Goal: Task Accomplishment & Management: Complete application form

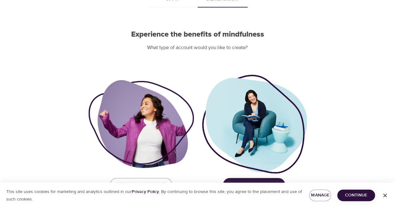
scroll to position [55, 0]
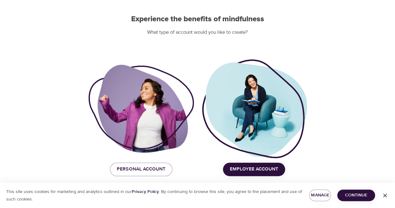
click at [266, 166] on span "Employee Account" at bounding box center [254, 169] width 48 height 8
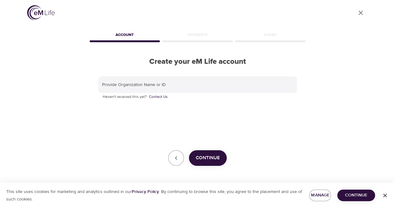
scroll to position [2, 0]
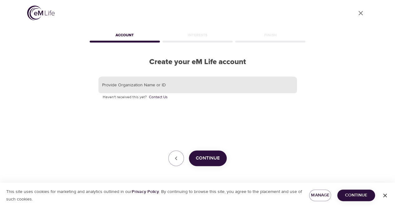
click at [174, 88] on input "text" at bounding box center [197, 85] width 199 height 17
type input "D"
drag, startPoint x: 158, startPoint y: 80, endPoint x: 112, endPoint y: 80, distance: 46.9
click at [112, 80] on input "text" at bounding box center [197, 85] width 199 height 17
click at [102, 80] on input "text" at bounding box center [197, 85] width 199 height 17
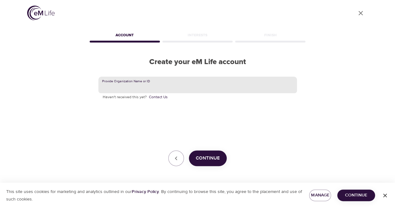
click at [102, 80] on input "text" at bounding box center [197, 85] width 199 height 17
drag, startPoint x: 127, startPoint y: 92, endPoint x: 75, endPoint y: 88, distance: 52.6
click at [75, 88] on div "User Profile Account Interests Finish Create your eM Life account Provide Organ…" at bounding box center [198, 102] width 356 height 208
paste input "kornferryglobal"
click at [213, 155] on span "Continue" at bounding box center [208, 158] width 24 height 8
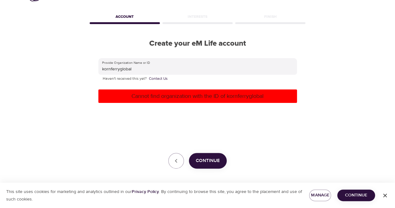
scroll to position [23, 0]
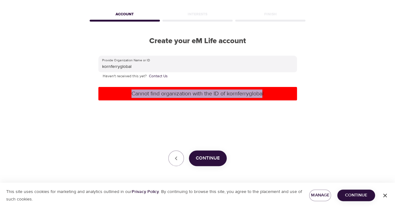
drag, startPoint x: 167, startPoint y: 92, endPoint x: 263, endPoint y: 94, distance: 95.9
click at [263, 94] on p "Cannot find organization with the ID of kornferryglobal" at bounding box center [198, 93] width 194 height 8
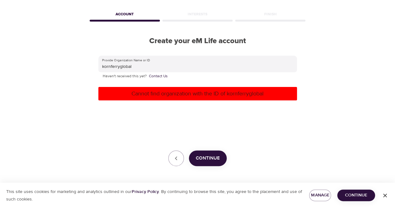
click at [267, 94] on p "Cannot find organization with the ID of kornferryglobal" at bounding box center [198, 93] width 194 height 8
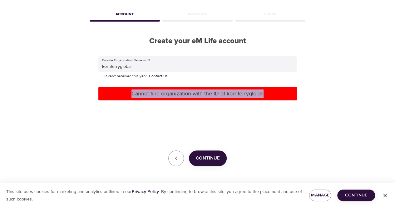
drag, startPoint x: 264, startPoint y: 94, endPoint x: 125, endPoint y: 95, distance: 139.4
click at [125, 95] on p "Cannot find organization with the ID of kornferryglobal" at bounding box center [198, 93] width 194 height 8
copy p "Cannot find organization with the ID of kornferryglobal"
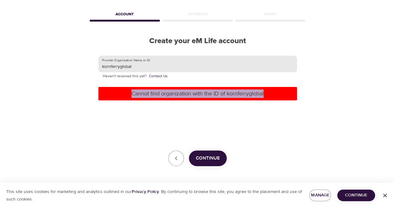
drag, startPoint x: 147, startPoint y: 70, endPoint x: 140, endPoint y: 67, distance: 8.0
click at [147, 69] on input "kornferryglobal" at bounding box center [197, 64] width 199 height 17
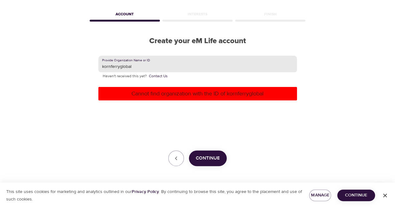
drag, startPoint x: 139, startPoint y: 67, endPoint x: 120, endPoint y: 66, distance: 19.7
click at [120, 66] on input "kornferryglobal" at bounding box center [197, 64] width 199 height 17
type input "kornferry"
click at [205, 154] on span "Continue" at bounding box center [208, 158] width 24 height 8
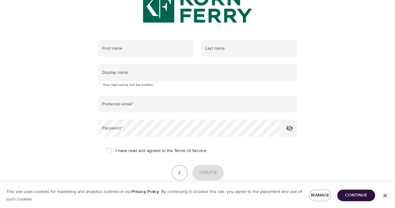
scroll to position [85, 0]
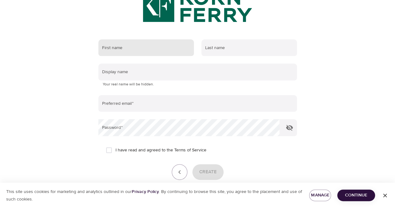
click at [148, 50] on input "text" at bounding box center [146, 47] width 96 height 17
type input "d"
type input "Daiana"
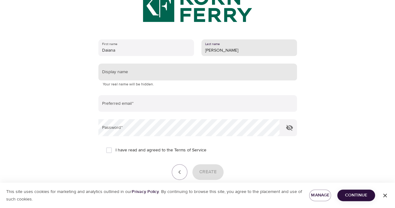
type input "[PERSON_NAME]"
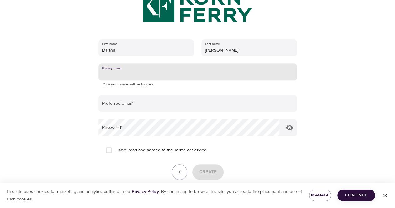
click at [149, 80] on input "text" at bounding box center [197, 71] width 199 height 17
drag, startPoint x: 122, startPoint y: 69, endPoint x: 94, endPoint y: 66, distance: 28.9
click at [94, 66] on div "First name [PERSON_NAME] Last name [PERSON_NAME] Display name Your real name wi…" at bounding box center [197, 117] width 219 height 177
drag, startPoint x: 151, startPoint y: 85, endPoint x: 102, endPoint y: 76, distance: 50.1
click at [102, 76] on div "Display name Your real name will be hidden." at bounding box center [197, 75] width 199 height 24
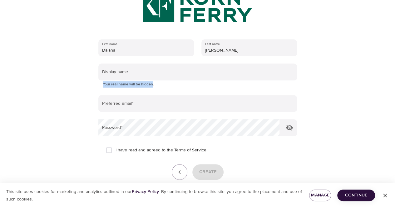
copy div "Your real name will be hidden"
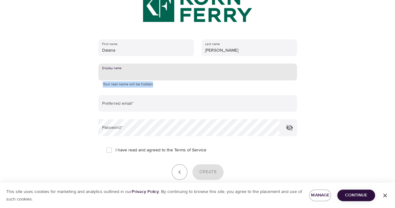
click at [126, 71] on input "text" at bounding box center [197, 71] width 199 height 17
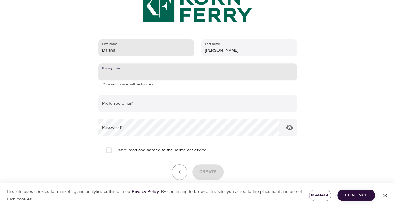
type input "d"
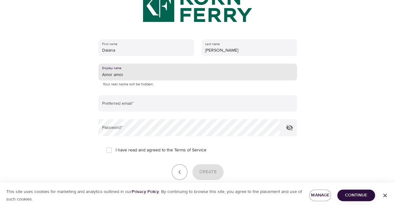
drag, startPoint x: 125, startPoint y: 73, endPoint x: 112, endPoint y: 73, distance: 12.5
click at [112, 73] on input "Amor amor" at bounding box center [197, 71] width 199 height 17
type input "Amor"
click at [121, 115] on form "First name [PERSON_NAME] Last name [PERSON_NAME] Display name Amor Your real na…" at bounding box center [197, 116] width 199 height 161
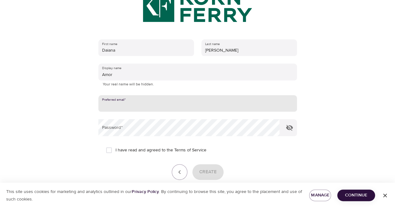
click at [118, 101] on input "email" at bounding box center [197, 103] width 199 height 17
type input "[EMAIL_ADDRESS][PERSON_NAME][DOMAIN_NAME]"
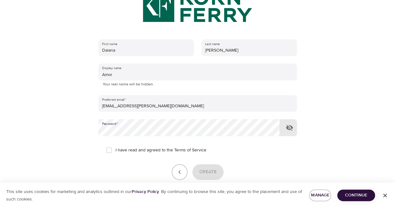
click at [291, 125] on icon "button" at bounding box center [289, 127] width 7 height 7
click at [109, 148] on input "I have read and agreed to the Terms of Service" at bounding box center [108, 149] width 13 height 13
checkbox input "true"
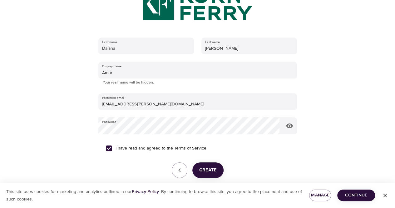
scroll to position [116, 0]
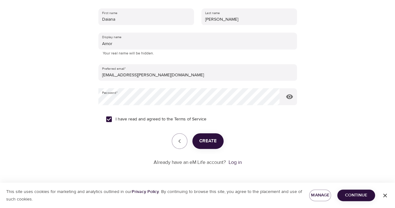
click at [205, 142] on span "Create" at bounding box center [207, 141] width 17 height 8
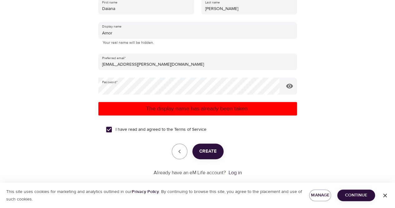
scroll to position [137, 0]
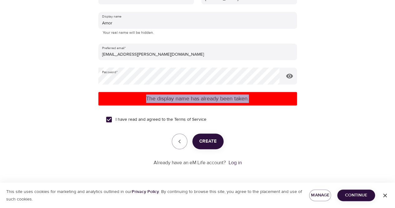
drag, startPoint x: 249, startPoint y: 99, endPoint x: 146, endPoint y: 97, distance: 103.1
click at [146, 97] on p "The display name has already been taken." at bounding box center [198, 98] width 194 height 8
copy p "The display name has already been taken."
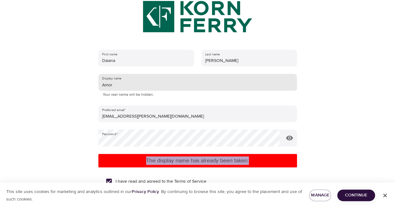
scroll to position [74, 0]
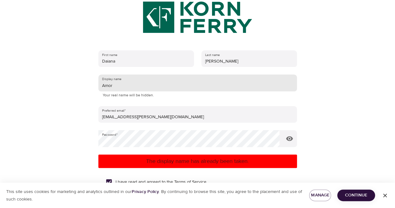
click at [116, 86] on input "Amor" at bounding box center [197, 82] width 199 height 17
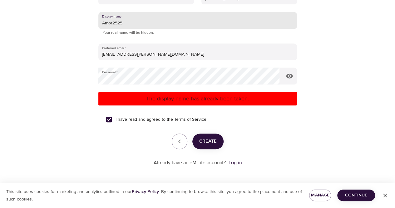
type input "Amor2525!"
click at [214, 141] on span "Create" at bounding box center [207, 141] width 17 height 8
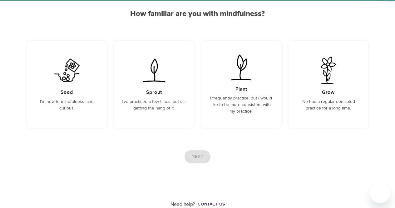
scroll to position [57, 0]
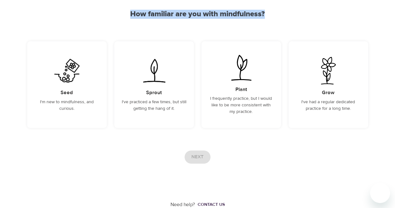
drag, startPoint x: 127, startPoint y: 15, endPoint x: 273, endPoint y: 14, distance: 146.2
click at [273, 14] on h2 "How familiar are you with mindfulness?" at bounding box center [197, 14] width 341 height 9
copy h2 "How familiar are you with mindfulness?"
click at [311, 20] on div "User Profile Account Interests Finish How familiar are you with mindfulness? Se…" at bounding box center [198, 75] width 356 height 265
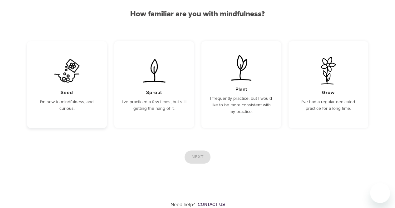
click at [69, 80] on img at bounding box center [67, 70] width 32 height 27
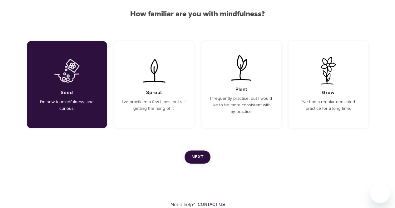
click at [200, 158] on span "Next" at bounding box center [198, 157] width 12 height 8
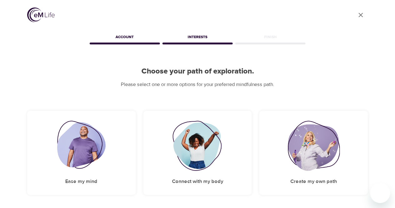
scroll to position [0, 0]
click at [80, 125] on img at bounding box center [81, 146] width 48 height 50
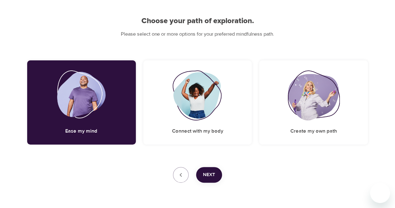
scroll to position [69, 0]
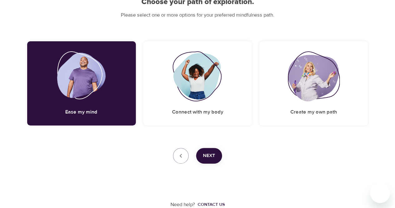
click at [215, 154] on button "Next" at bounding box center [209, 156] width 26 height 16
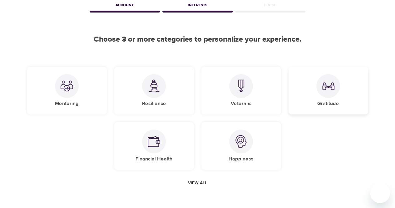
scroll to position [32, 0]
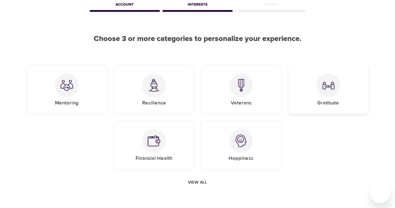
click at [324, 97] on div "Gratitude" at bounding box center [329, 90] width 80 height 48
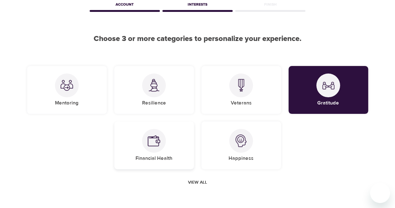
click at [177, 143] on div "Financial Health" at bounding box center [154, 145] width 80 height 48
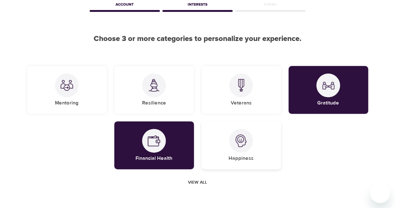
click at [249, 145] on div at bounding box center [241, 141] width 24 height 24
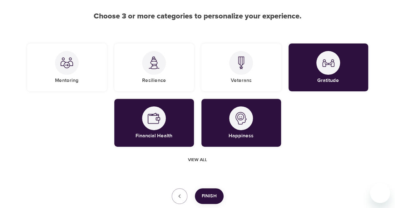
scroll to position [95, 0]
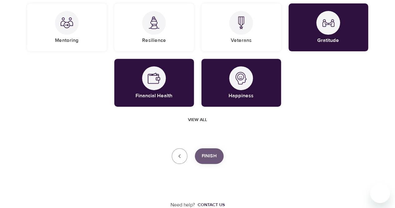
click at [220, 155] on button "Finish" at bounding box center [209, 156] width 29 height 16
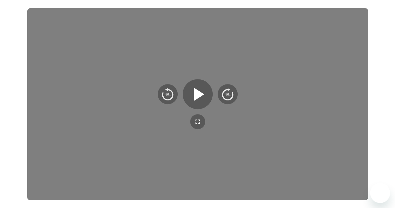
scroll to position [83, 0]
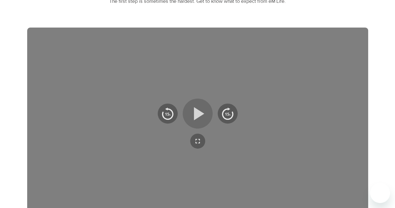
click at [197, 113] on icon "button" at bounding box center [199, 113] width 10 height 13
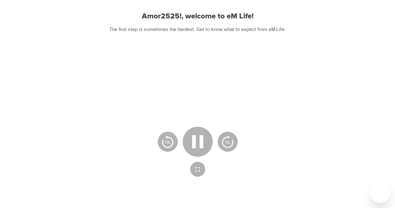
scroll to position [31, 0]
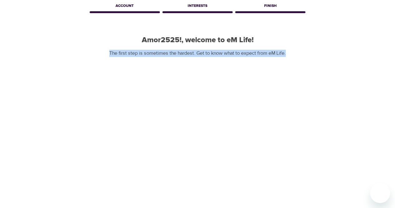
drag, startPoint x: 107, startPoint y: 51, endPoint x: 287, endPoint y: 47, distance: 180.3
click at [287, 47] on div "Amor2525!, welcome to eM Life! The first step is sometimes the hardest. Get to …" at bounding box center [197, 46] width 341 height 21
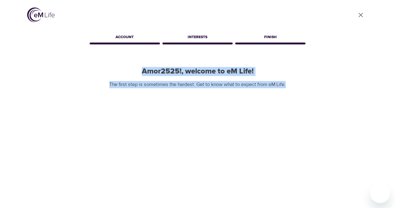
drag, startPoint x: 142, startPoint y: 70, endPoint x: 290, endPoint y: 84, distance: 148.7
click at [290, 84] on div "Amor2525!, welcome to eM Life! The first step is sometimes the hardest. Get to …" at bounding box center [197, 77] width 341 height 21
copy div "Amor2525!, welcome to eM Life! The first step is sometimes the hardest. Get to …"
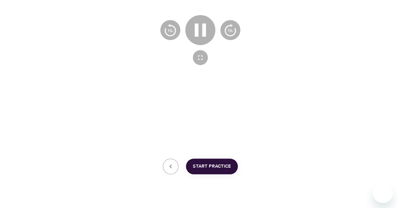
scroll to position [177, 0]
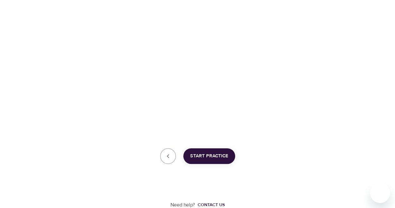
click at [221, 153] on span "Start Practice" at bounding box center [209, 156] width 38 height 8
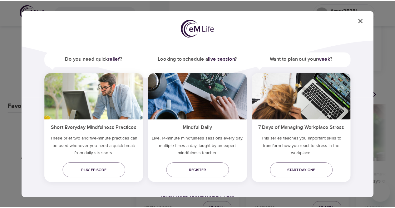
scroll to position [31, 0]
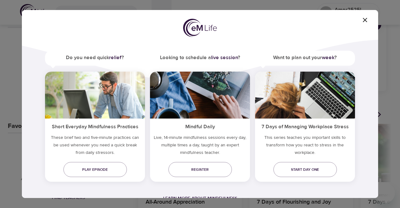
click at [96, 173] on link "Play episode" at bounding box center [94, 169] width 63 height 15
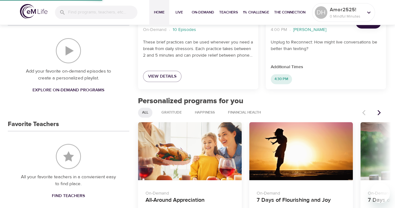
scroll to position [239, 0]
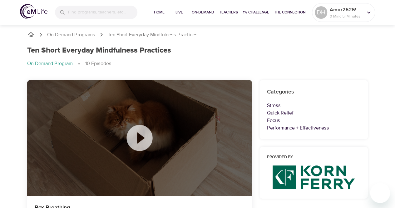
click at [142, 141] on icon at bounding box center [140, 138] width 26 height 26
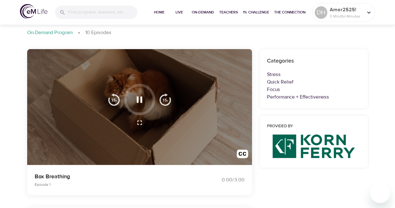
scroll to position [31, 0]
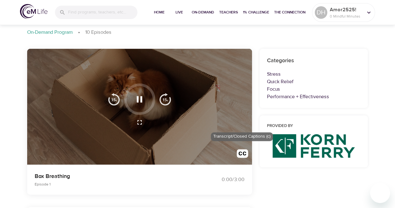
click at [246, 155] on img "button" at bounding box center [243, 155] width 12 height 12
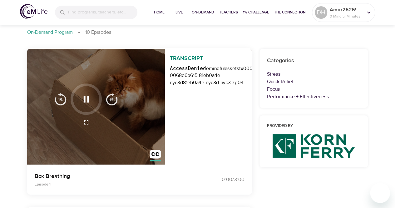
click at [139, 125] on div "Transcript AccessDenied emindfulassets tx00000263bb7921c3370b7-0068e6b615-81eb0…" at bounding box center [175, 107] width 107 height 116
click at [136, 116] on div "Transcript AccessDenied emindfulassets tx00000263bb7921c3370b7-0068e6b615-81eb0…" at bounding box center [175, 107] width 107 height 116
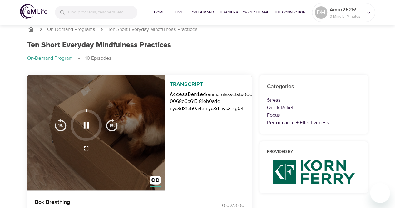
scroll to position [0, 0]
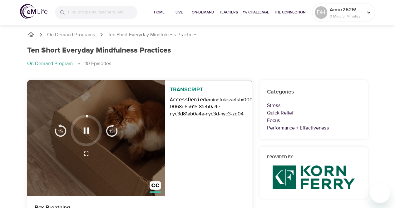
click at [147, 120] on div "Transcript AccessDenied emindfulassets tx00000263bb7921c3370b7-0068e6b615-81eb0…" at bounding box center [199, 138] width 107 height 116
click at [372, 11] on icon at bounding box center [369, 12] width 7 height 7
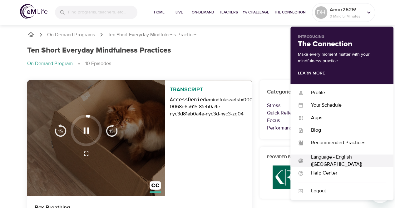
click at [342, 162] on div "Language - English (US)" at bounding box center [345, 160] width 82 height 14
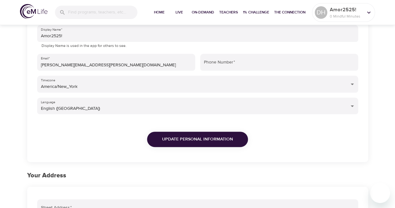
scroll to position [94, 0]
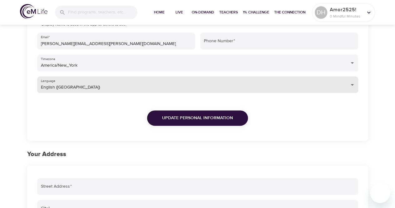
click at [284, 82] on body "Home Live On-Demand Teachers 1% Challenge The Connection DH Amor2525! 0 Mindful…" at bounding box center [197, 138] width 395 height 465
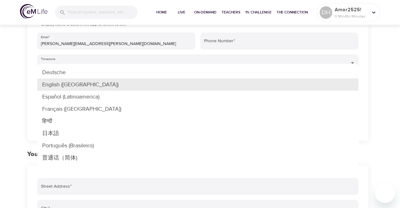
click at [137, 97] on li "Español (Latinoamerica)" at bounding box center [197, 97] width 321 height 12
type input "es-LA"
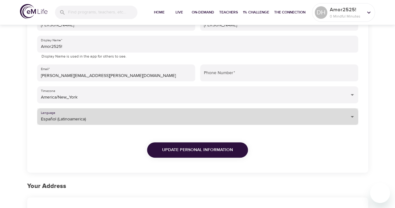
scroll to position [62, 0]
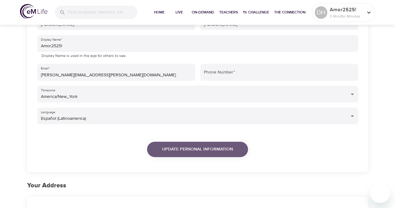
click at [211, 148] on span "Update Personal Information" at bounding box center [197, 149] width 71 height 8
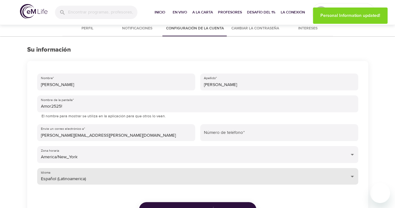
scroll to position [0, 0]
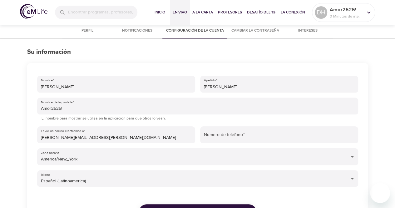
click at [175, 11] on span "En vivo" at bounding box center [179, 12] width 15 height 7
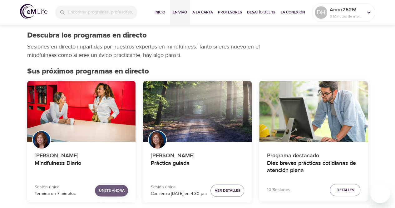
click at [103, 192] on span "Únete ahora" at bounding box center [112, 190] width 26 height 7
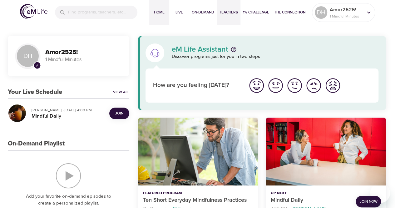
click at [225, 11] on span "Teachers" at bounding box center [228, 12] width 19 height 7
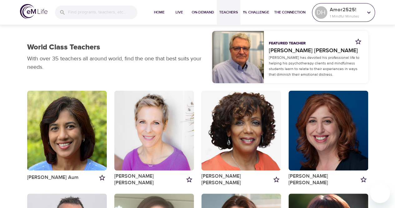
click at [339, 7] on p "Amor2525!" at bounding box center [346, 9] width 33 height 7
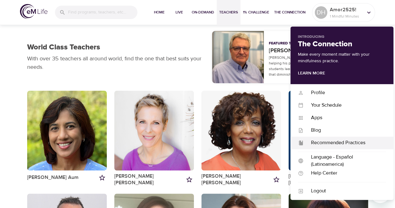
click at [337, 141] on div "Recommended Practices" at bounding box center [345, 142] width 82 height 7
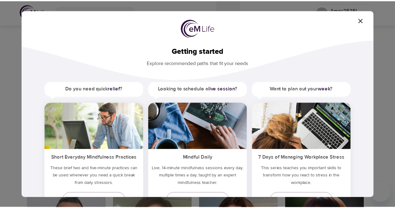
scroll to position [31, 0]
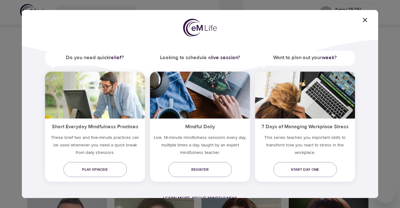
click at [185, 102] on img at bounding box center [200, 95] width 100 height 47
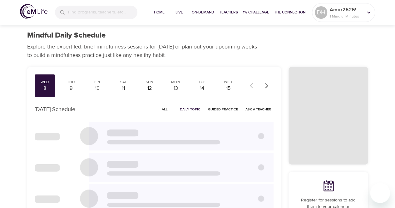
checkbox input "true"
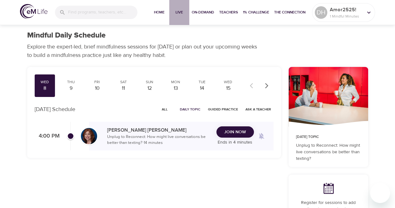
click at [177, 12] on span "Live" at bounding box center [179, 12] width 15 height 7
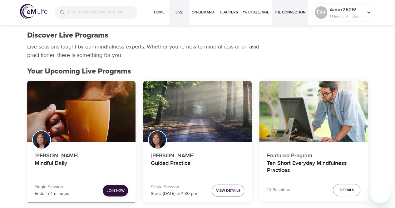
click at [294, 9] on span "The Connection" at bounding box center [289, 12] width 31 height 7
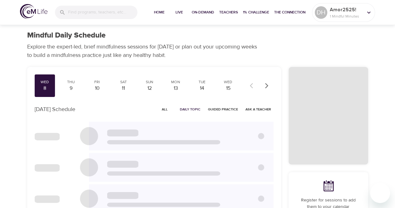
checkbox input "true"
